Goal: Navigation & Orientation: Find specific page/section

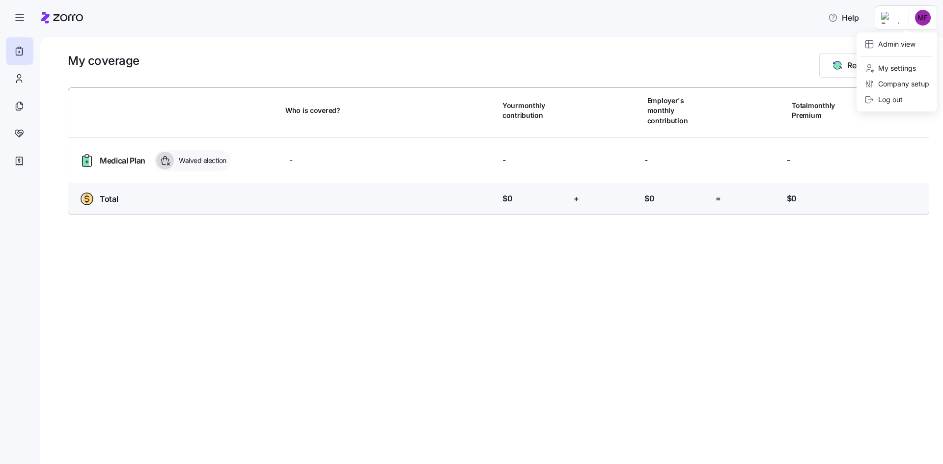
click at [919, 20] on html "Help My coverage Report a Life Event Who is covered? Your monthly contribution …" at bounding box center [471, 229] width 943 height 458
drag, startPoint x: 919, startPoint y: 20, endPoint x: 559, endPoint y: 13, distance: 359.6
click at [919, 20] on html "Help My coverage Report a Life Event Who is covered? Your monthly contribution …" at bounding box center [471, 229] width 943 height 458
